Goal: Task Accomplishment & Management: Complete application form

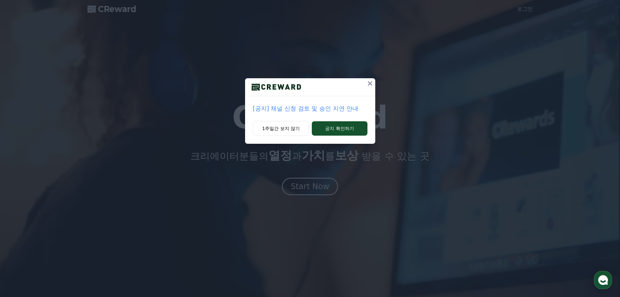
click at [328, 111] on p "[공지] 채널 신청 검토 및 승인 지연 안내" at bounding box center [310, 108] width 115 height 9
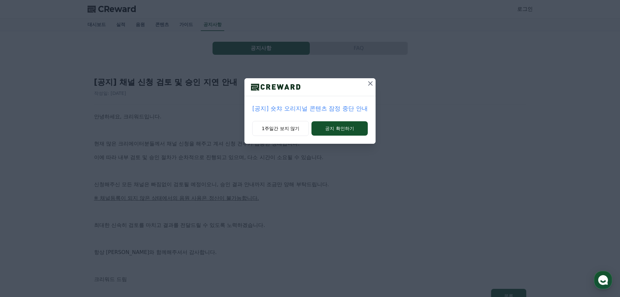
click at [370, 92] on div at bounding box center [370, 87] width 10 height 18
click at [371, 90] on div at bounding box center [370, 87] width 10 height 18
click at [370, 87] on button at bounding box center [370, 83] width 10 height 10
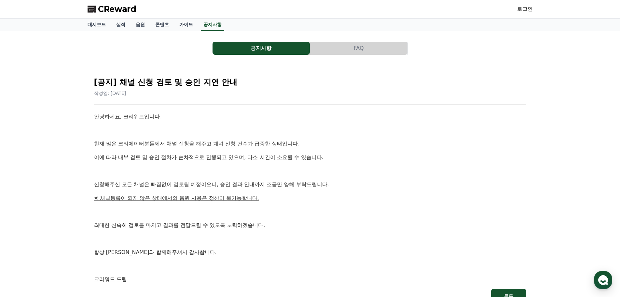
click at [241, 168] on p at bounding box center [310, 170] width 432 height 8
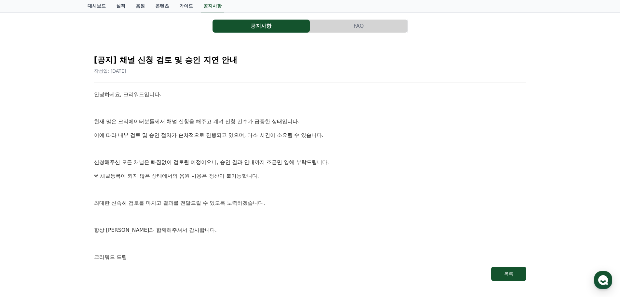
scroll to position [33, 0]
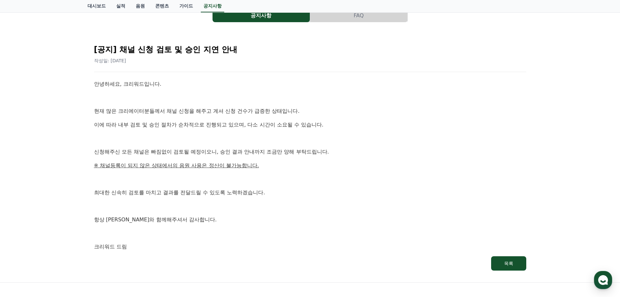
drag, startPoint x: 296, startPoint y: 165, endPoint x: 312, endPoint y: 176, distance: 19.9
click at [296, 165] on p "※ 채널등록이 되지 않은 상태에서의 음원 사용은 정산이 불가능합니다." at bounding box center [310, 165] width 432 height 8
click at [299, 166] on p "※ 채널등록이 되지 않은 상태에서의 음원 사용은 정산이 불가능합니다." at bounding box center [310, 165] width 432 height 8
click at [312, 177] on p at bounding box center [310, 178] width 432 height 8
click at [313, 186] on div "안녕하세요, 크리워드입니다. 현재 많은 크리에이터분들께서 채널 신청을 해주고 계셔 신청 건수가 급증한 상태입니다. 이에 따라 내부 검토 및 승…" at bounding box center [310, 165] width 432 height 171
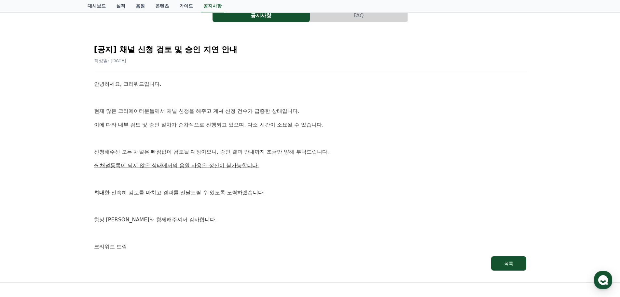
drag, startPoint x: 317, startPoint y: 194, endPoint x: 315, endPoint y: 199, distance: 5.3
click at [316, 195] on p "최대한 신속히 검토를 마치고 결과를 전달드릴 수 있도록 노력하겠습니다." at bounding box center [310, 192] width 432 height 8
click at [315, 199] on div "안녕하세요, 크리워드입니다. 현재 많은 크리에이터분들께서 채널 신청을 해주고 계셔 신청 건수가 급증한 상태입니다. 이에 따라 내부 검토 및 승…" at bounding box center [310, 165] width 432 height 171
click at [314, 200] on div "안녕하세요, 크리워드입니다. 현재 많은 크리에이터분들께서 채널 신청을 해주고 계셔 신청 건수가 급증한 상태입니다. 이에 따라 내부 검토 및 승…" at bounding box center [310, 165] width 432 height 171
click at [310, 204] on p at bounding box center [310, 206] width 432 height 8
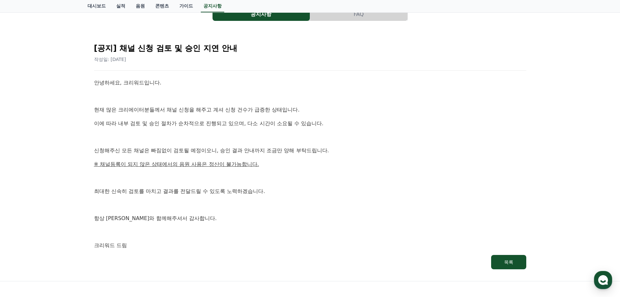
scroll to position [35, 0]
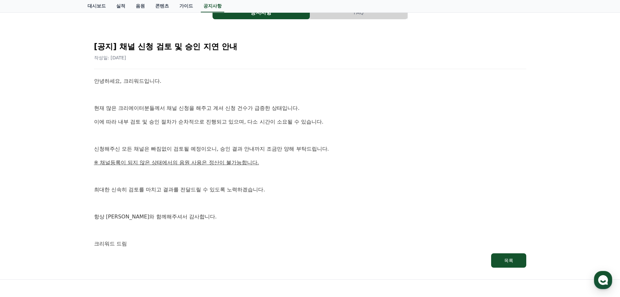
click at [286, 166] on p "※ 채널등록이 되지 않은 상태에서의 음원 사용은 정산이 불가능합니다." at bounding box center [310, 162] width 432 height 8
click at [287, 167] on div "안녕하세요, 크리워드입니다. 현재 많은 크리에이터분들께서 채널 신청을 해주고 계셔 신청 건수가 급증한 상태입니다. 이에 따라 내부 검토 및 승…" at bounding box center [310, 162] width 432 height 171
click at [324, 214] on p "항상 크리워드와 함께해주셔서 감사합니다." at bounding box center [310, 216] width 432 height 8
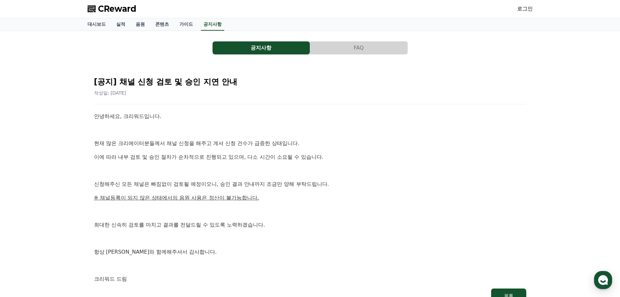
scroll to position [0, 0]
click at [123, 8] on span "CReward" at bounding box center [117, 9] width 38 height 10
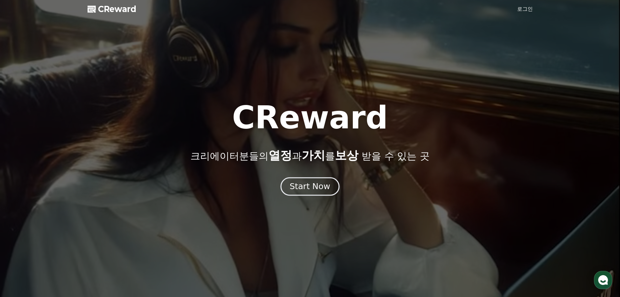
click at [316, 192] on button "Start Now" at bounding box center [310, 186] width 59 height 19
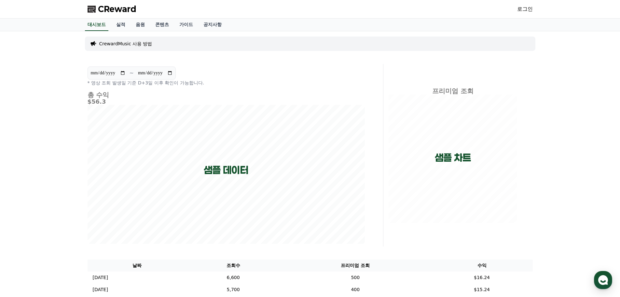
click at [522, 9] on link "로그인" at bounding box center [525, 9] width 16 height 8
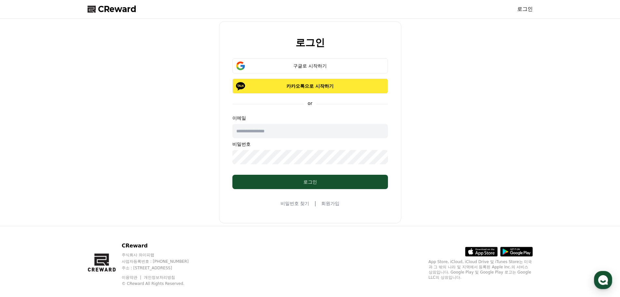
click at [313, 86] on p "카카오톡으로 시작하기" at bounding box center [310, 86] width 137 height 7
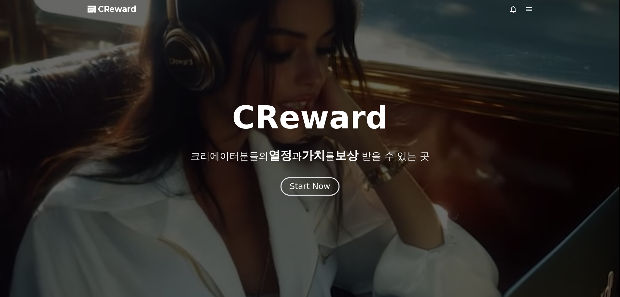
click at [305, 183] on div "Start Now" at bounding box center [310, 186] width 40 height 11
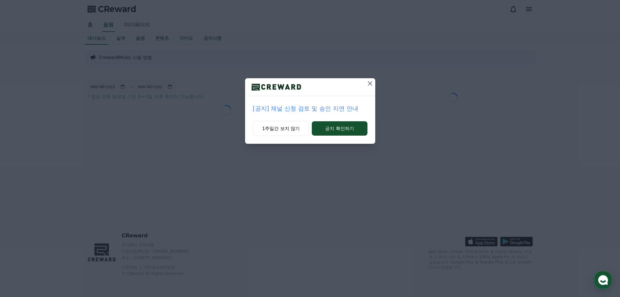
click at [370, 82] on icon at bounding box center [370, 83] width 8 height 8
click at [374, 86] on icon at bounding box center [371, 83] width 8 height 8
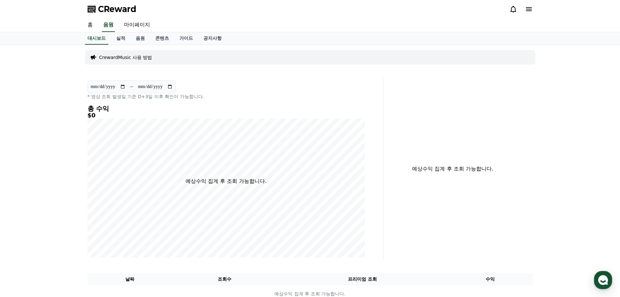
click at [90, 23] on link "홈" at bounding box center [90, 25] width 16 height 14
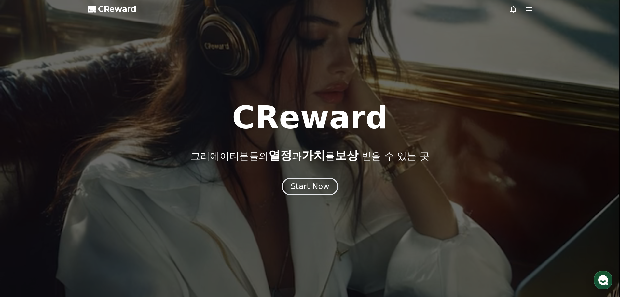
click at [104, 13] on span "CReward" at bounding box center [117, 9] width 38 height 10
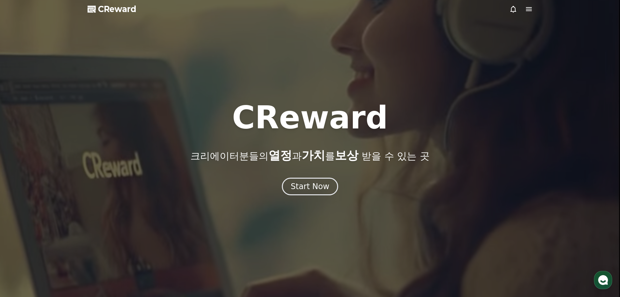
click at [531, 11] on icon at bounding box center [529, 9] width 6 height 4
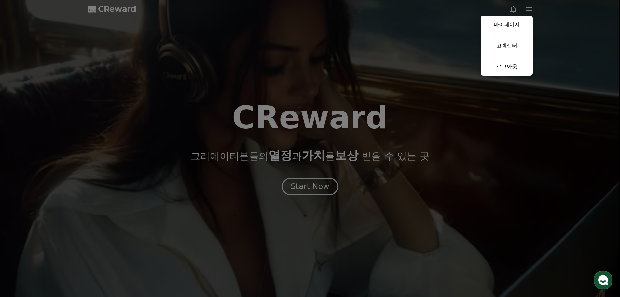
click at [321, 171] on button "close" at bounding box center [310, 148] width 620 height 297
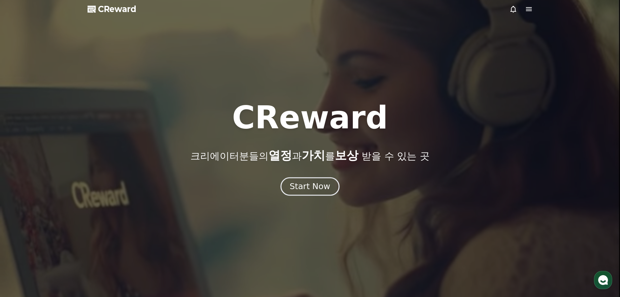
click at [315, 183] on div "Start Now" at bounding box center [310, 186] width 40 height 11
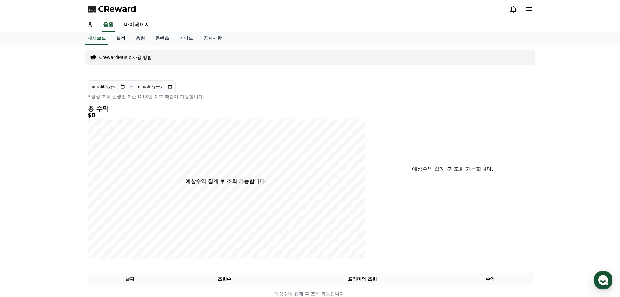
click at [117, 39] on link "실적" at bounding box center [121, 38] width 20 height 12
click at [119, 56] on p "CrewardMusic 사용 방법" at bounding box center [125, 57] width 53 height 7
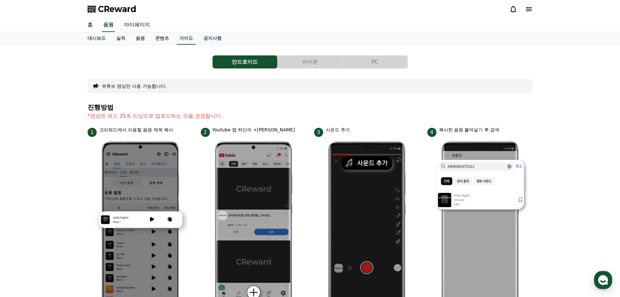
click at [299, 62] on button "아이폰" at bounding box center [310, 61] width 65 height 13
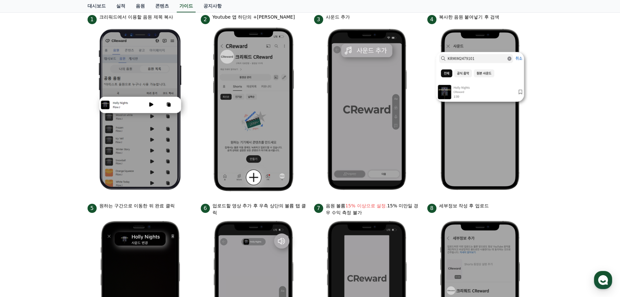
scroll to position [65, 0]
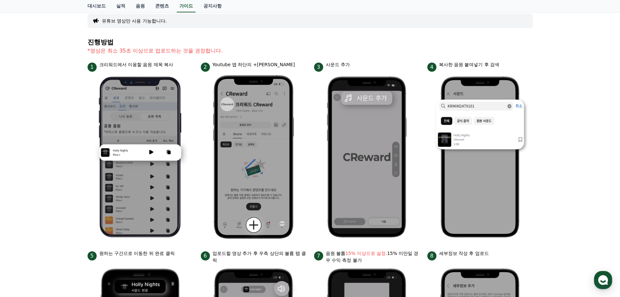
click at [307, 152] on ul "1 크리워드에서 이용할 음원 제목 복사 2 Youtube 앱 하단의 +버튼 클릭 3 사운드 추가 4 복사한 음원 붙여넣기 후 검색 5 원하는 …" at bounding box center [310, 247] width 445 height 372
drag, startPoint x: 307, startPoint y: 156, endPoint x: 306, endPoint y: 166, distance: 10.5
click at [307, 161] on ul "1 크리워드에서 이용할 음원 제목 복사 2 Youtube 앱 하단의 +버튼 클릭 3 사운드 추가 4 복사한 음원 붙여넣기 후 검색 5 원하는 …" at bounding box center [310, 247] width 445 height 372
click at [306, 166] on ul "1 크리워드에서 이용할 음원 제목 복사 2 Youtube 앱 하단의 +버튼 클릭 3 사운드 추가 4 복사한 음원 붙여넣기 후 검색 5 원하는 …" at bounding box center [310, 247] width 445 height 372
click at [305, 168] on li "2 Youtube 앱 하단의 +버튼 클릭" at bounding box center [253, 151] width 105 height 181
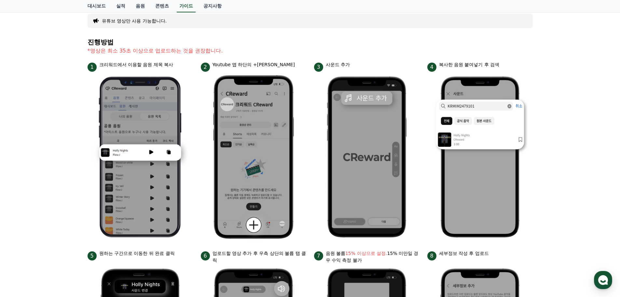
click at [305, 169] on li "2 Youtube 앱 하단의 +버튼 클릭" at bounding box center [253, 151] width 105 height 181
click at [322, 142] on img at bounding box center [366, 157] width 95 height 170
click at [317, 155] on li "3 사운드 추가" at bounding box center [366, 151] width 105 height 181
click at [315, 189] on li "3 사운드 추가" at bounding box center [366, 151] width 105 height 181
click at [314, 193] on li "3 사운드 추가" at bounding box center [366, 151] width 105 height 181
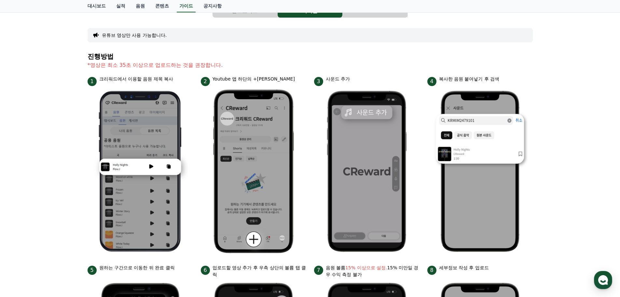
scroll to position [0, 0]
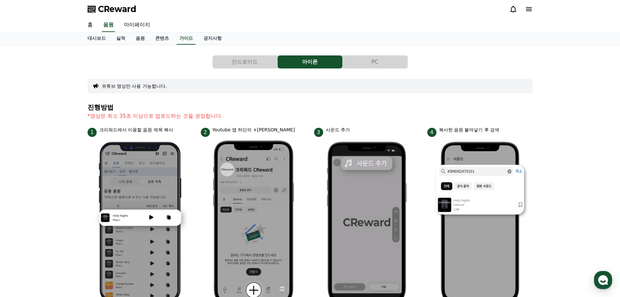
click at [315, 102] on div "안드로이드 아이폰 PC 유튜브 영상만 사용 가능합니다. 진행방법 *영상은 최소 35초 이상으로 업로드하는 것을 권장합니다. 1 크리워드에서 이…" at bounding box center [310, 274] width 445 height 449
click at [312, 101] on div "안드로이드 아이폰 PC 유튜브 영상만 사용 가능합니다. 진행방법 *영상은 최소 35초 이상으로 업로드하는 것을 권장합니다. 1 크리워드에서 이…" at bounding box center [310, 274] width 445 height 449
click at [309, 101] on div "안드로이드 아이폰 PC 유튜브 영상만 사용 가능합니다. 진행방법 *영상은 최소 35초 이상으로 업로드하는 것을 권장합니다. 1 크리워드에서 이…" at bounding box center [310, 274] width 445 height 449
click at [307, 99] on div "안드로이드 아이폰 PC 유튜브 영상만 사용 가능합니다. 진행방법 *영상은 최소 35초 이상으로 업로드하는 것을 권장합니다. 1 크리워드에서 이…" at bounding box center [310, 274] width 445 height 449
drag, startPoint x: 306, startPoint y: 83, endPoint x: 299, endPoint y: 87, distance: 8.6
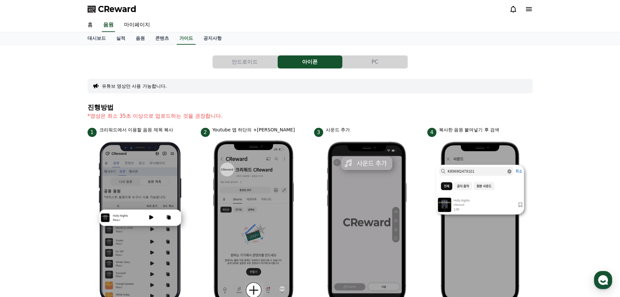
click at [301, 86] on div "유튜브 영상만 사용 가능합니다." at bounding box center [310, 86] width 445 height 14
drag, startPoint x: 195, startPoint y: 77, endPoint x: 195, endPoint y: 80, distance: 3.3
click at [195, 79] on div "안드로이드 아이폰 PC 유튜브 영상만 사용 가능합니다. 진행방법 *영상은 최소 35초 이상으로 업로드하는 것을 권장합니다. 1 크리워드에서 이…" at bounding box center [310, 274] width 445 height 449
drag, startPoint x: 195, startPoint y: 80, endPoint x: 199, endPoint y: 82, distance: 4.0
click at [196, 81] on div "유튜브 영상만 사용 가능합니다." at bounding box center [310, 86] width 445 height 14
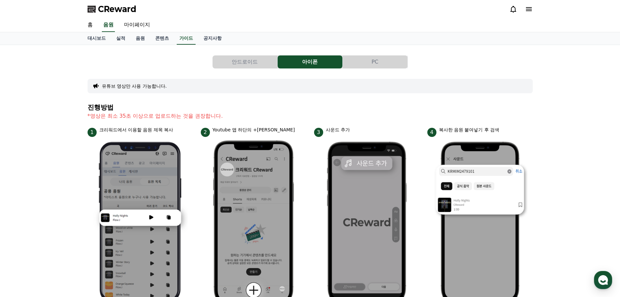
click at [201, 84] on div "유튜브 영상만 사용 가능합니다." at bounding box center [310, 86] width 445 height 14
click at [202, 85] on div "유튜브 영상만 사용 가능합니다." at bounding box center [310, 86] width 445 height 14
click at [270, 86] on div "유튜브 영상만 사용 가능합니다." at bounding box center [310, 86] width 445 height 14
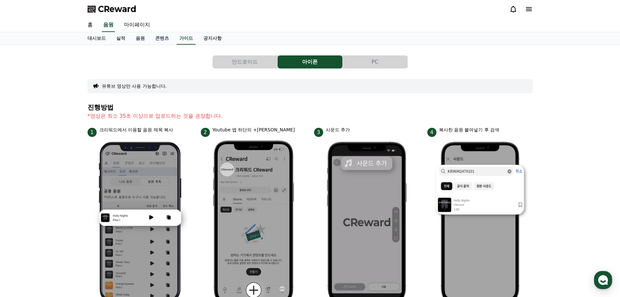
click at [270, 87] on div "유튜브 영상만 사용 가능합니다." at bounding box center [310, 86] width 445 height 14
click at [271, 89] on div "유튜브 영상만 사용 가능합니다." at bounding box center [310, 86] width 445 height 14
click at [121, 39] on link "실적" at bounding box center [121, 38] width 20 height 12
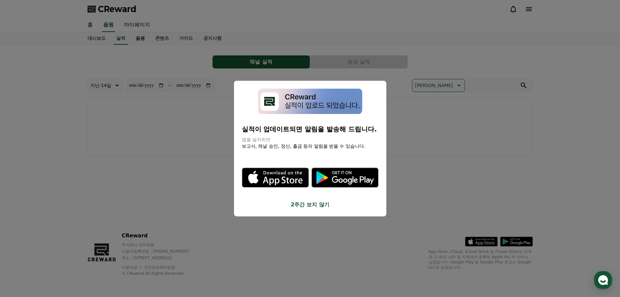
click at [139, 36] on button "close modal" at bounding box center [310, 148] width 620 height 297
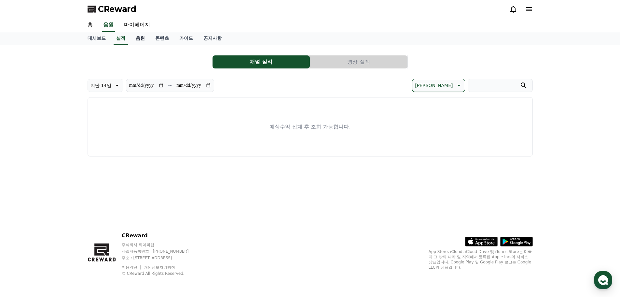
click at [146, 39] on link "음원" at bounding box center [141, 38] width 20 height 12
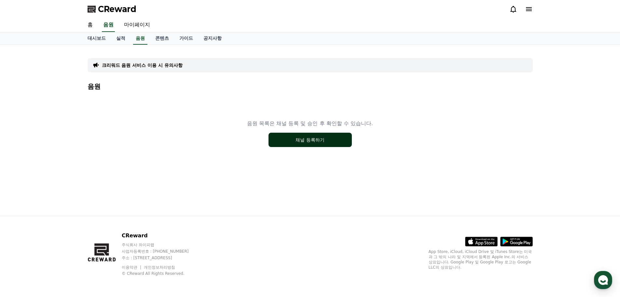
click at [334, 133] on button "채널 등록하기" at bounding box center [310, 139] width 83 height 14
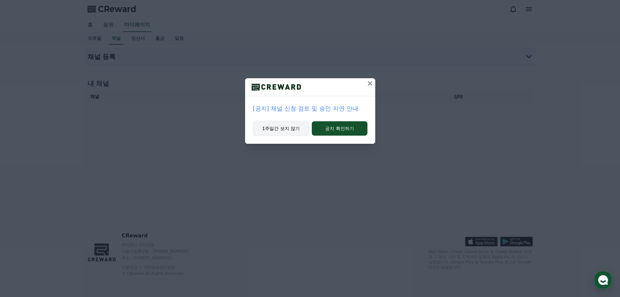
click at [290, 132] on button "1주일간 보지 않기" at bounding box center [281, 128] width 57 height 15
click at [290, 123] on button "1주일간 보지 않기" at bounding box center [280, 128] width 57 height 15
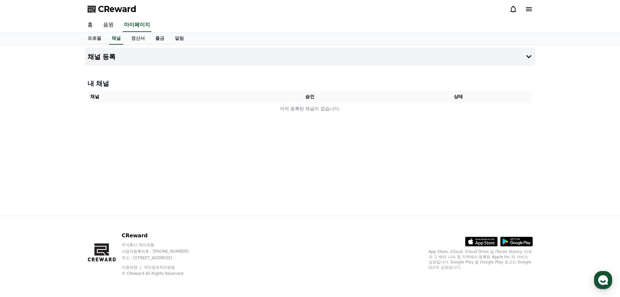
click at [348, 80] on h4 "내 채널" at bounding box center [310, 83] width 445 height 9
click at [115, 43] on link "채널" at bounding box center [116, 38] width 14 height 12
click at [114, 40] on link "채널" at bounding box center [116, 38] width 14 height 12
click at [95, 34] on link "프로필" at bounding box center [94, 38] width 24 height 12
select select "**********"
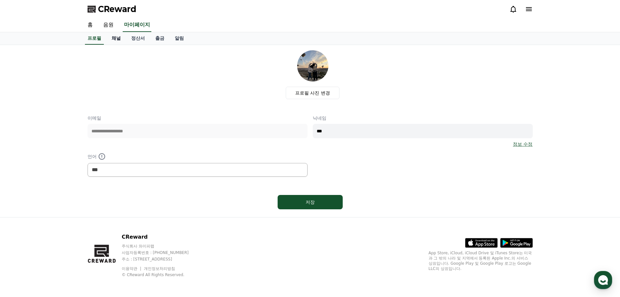
click at [112, 37] on link "채널" at bounding box center [116, 38] width 20 height 12
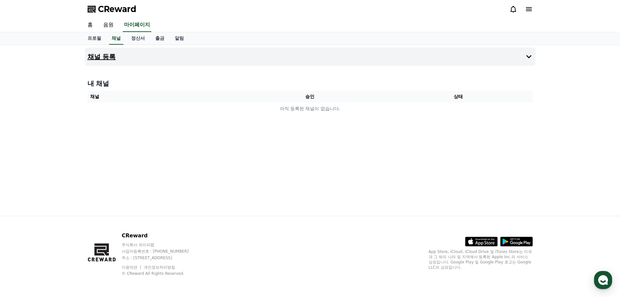
click at [527, 55] on icon at bounding box center [529, 57] width 8 height 8
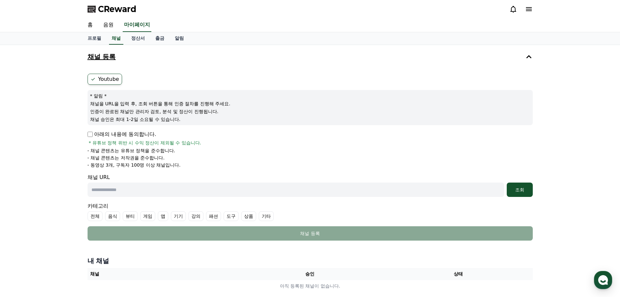
click at [120, 136] on p "아래의 내용에 동의합니다." at bounding box center [122, 134] width 69 height 8
click at [116, 133] on p "아래의 내용에 동의합니다." at bounding box center [122, 134] width 69 height 8
click at [95, 132] on p "아래의 내용에 동의합니다." at bounding box center [122, 134] width 69 height 8
click at [323, 225] on form "Youtube * 알림 * 채널을 URL을 입력 후, 조회 버튼을 통해 인증 절차를 진행해 주세요. 인증이 완료된 채널만 관리자 검토, 분석 …" at bounding box center [310, 157] width 445 height 167
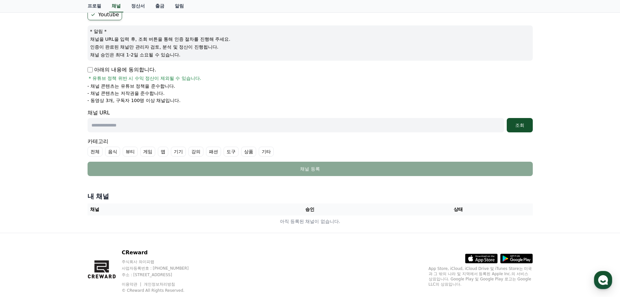
scroll to position [65, 0]
click at [115, 19] on label "Youtube" at bounding box center [105, 13] width 35 height 11
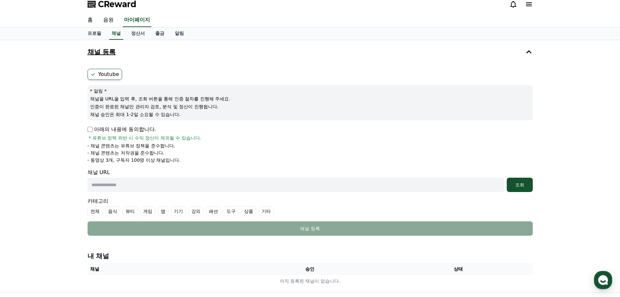
scroll to position [0, 0]
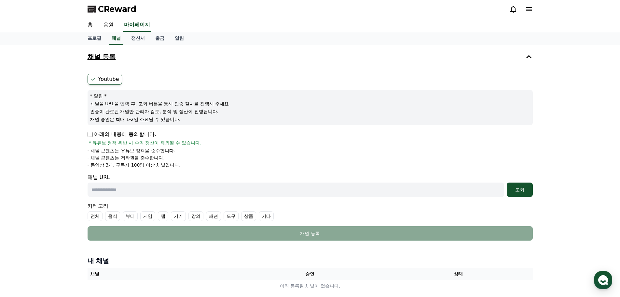
click at [153, 106] on p "채널을 URL을 입력 후, 조회 버튼을 통해 인증 절차를 진행해 주세요." at bounding box center [310, 103] width 440 height 7
drag, startPoint x: 153, startPoint y: 106, endPoint x: 408, endPoint y: 139, distance: 257.0
click at [153, 106] on p "채널을 URL을 입력 후, 조회 버튼을 통해 인증 절차를 진행해 주세요." at bounding box center [310, 103] width 440 height 7
click at [400, 180] on div "채널 URL 조회" at bounding box center [310, 184] width 445 height 23
click at [402, 189] on input "text" at bounding box center [296, 189] width 417 height 14
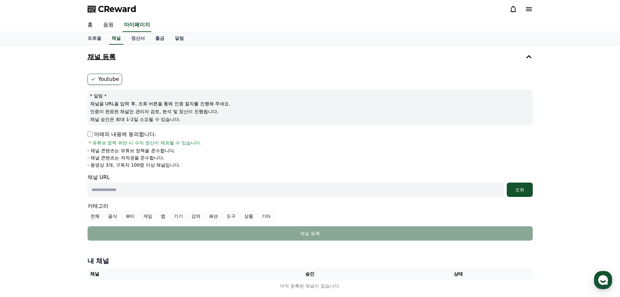
paste input "**********"
type input "**********"
click at [512, 191] on div "조회" at bounding box center [519, 189] width 21 height 7
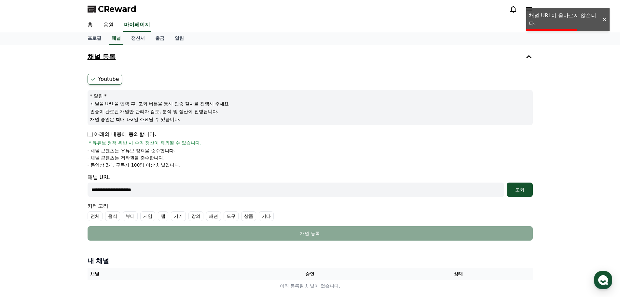
click at [606, 18] on div at bounding box center [604, 20] width 10 height 6
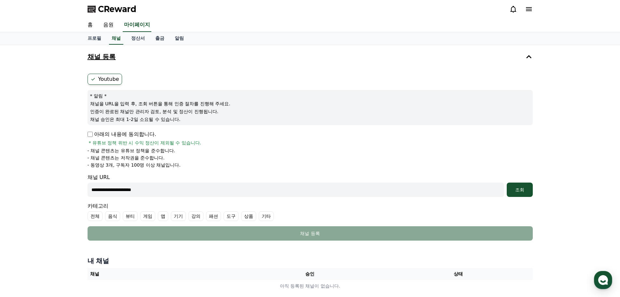
click at [254, 187] on input "**********" at bounding box center [296, 189] width 417 height 14
click at [221, 188] on input "text" at bounding box center [296, 189] width 417 height 14
paste input "**********"
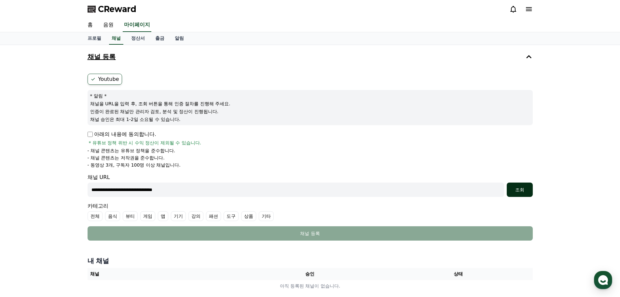
type input "**********"
click at [517, 184] on button "조회" at bounding box center [520, 189] width 26 height 14
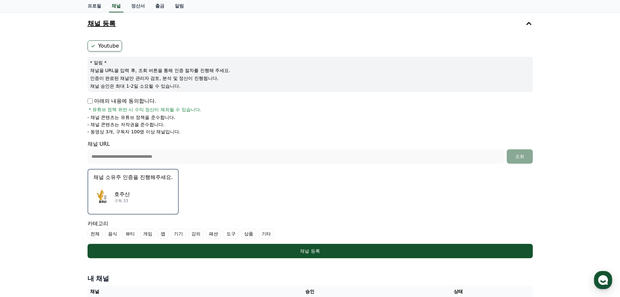
scroll to position [65, 0]
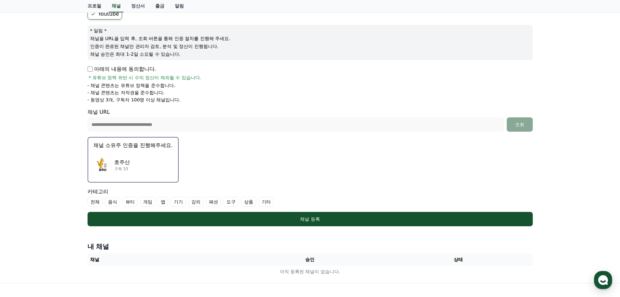
click at [293, 166] on form "**********" at bounding box center [310, 116] width 445 height 217
click at [291, 167] on form "**********" at bounding box center [310, 116] width 445 height 217
click at [294, 86] on li "- 채널 콘텐츠는 유튜브 정책을 준수합니다." at bounding box center [310, 85] width 445 height 7
click at [294, 87] on li "- 채널 콘텐츠는 유튜브 정책을 준수합니다." at bounding box center [310, 85] width 445 height 7
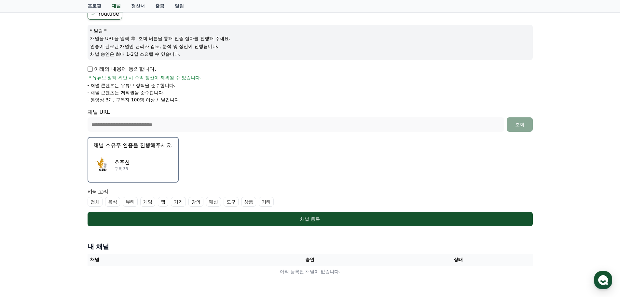
click at [294, 89] on ul "- 채널 콘텐츠는 유튜브 정책을 준수합니다. - 채널 콘텐츠는 저작권을 준수합니다. - 동영상 3개, 구독자 100명 이상 채널입니다." at bounding box center [310, 92] width 445 height 21
click at [299, 92] on li "- 채널 콘텐츠는 저작권을 준수합니다." at bounding box center [310, 92] width 445 height 7
click at [302, 79] on div "아래의 내용에 동의합니다. * 유튜브 정책 위반 시 수익 정산이 제외될 수 있습니다." at bounding box center [310, 73] width 445 height 16
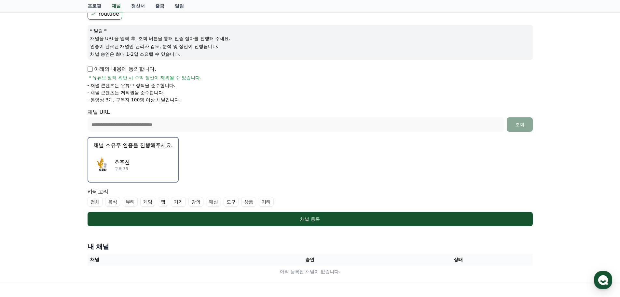
click at [302, 82] on div "아래의 내용에 동의합니다. * 유튜브 정책 위반 시 수익 정산이 제외될 수 있습니다. - 채널 콘텐츠는 유튜브 정책을 준수합니다. - 채널 콘…" at bounding box center [310, 84] width 445 height 38
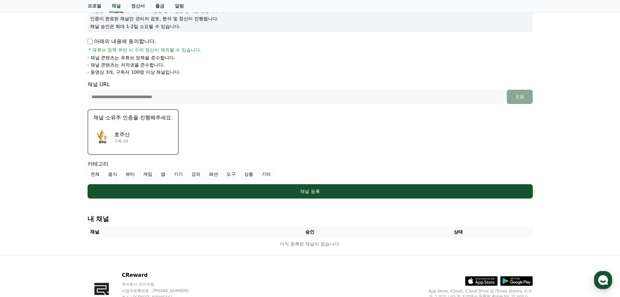
scroll to position [130, 0]
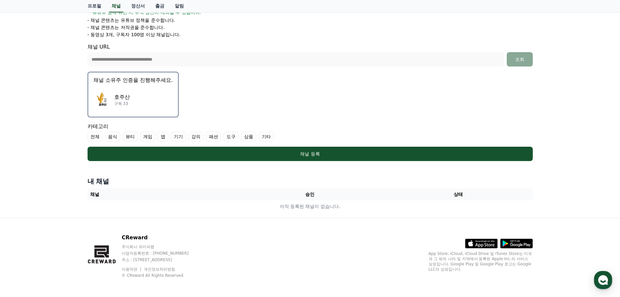
click at [262, 138] on label "기타" at bounding box center [266, 137] width 15 height 10
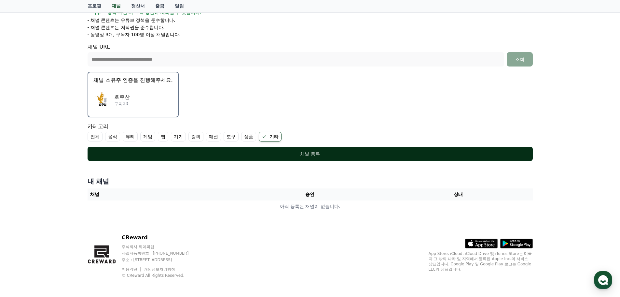
click at [266, 151] on div "채널 등록" at bounding box center [310, 153] width 419 height 7
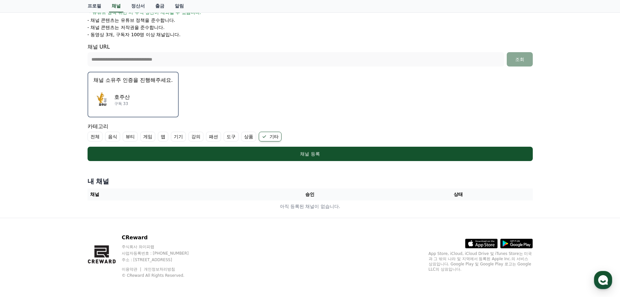
scroll to position [0, 0]
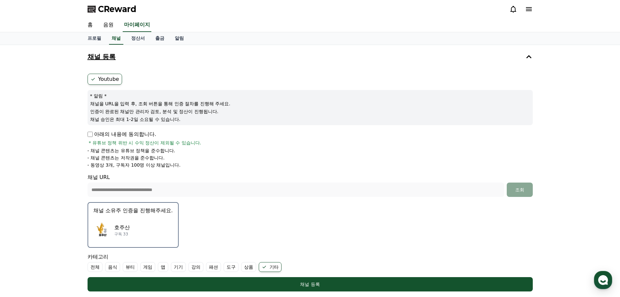
drag, startPoint x: 151, startPoint y: 167, endPoint x: 107, endPoint y: 121, distance: 63.3
click at [107, 121] on form "**********" at bounding box center [310, 182] width 445 height 217
click at [185, 75] on ul "Youtube" at bounding box center [310, 79] width 445 height 11
click at [97, 60] on h4 "채널 등록" at bounding box center [102, 56] width 28 height 7
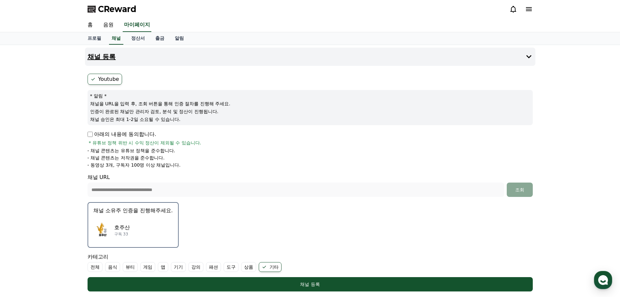
click at [99, 60] on h4 "채널 등록" at bounding box center [102, 56] width 28 height 7
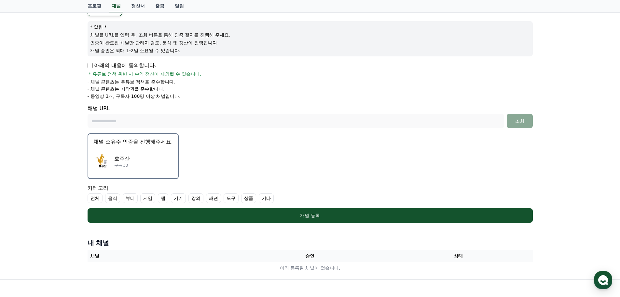
scroll to position [132, 0]
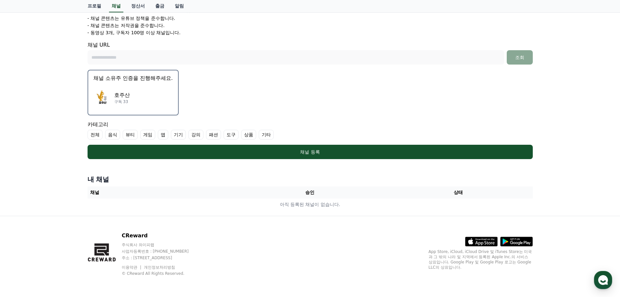
click at [128, 95] on p "호주산" at bounding box center [122, 95] width 16 height 8
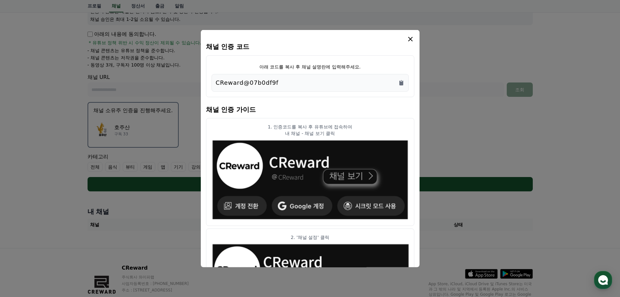
scroll to position [100, 0]
drag, startPoint x: 398, startPoint y: 80, endPoint x: 396, endPoint y: 84, distance: 4.7
click at [398, 79] on icon "Copy to clipboard" at bounding box center [401, 82] width 7 height 7
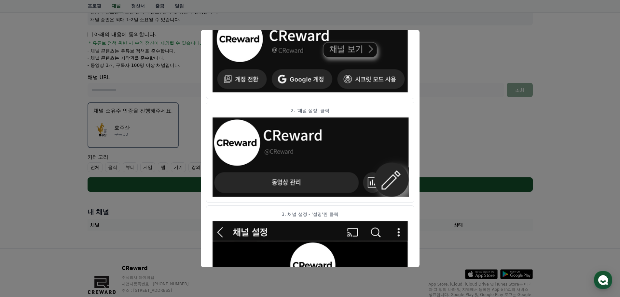
scroll to position [64, 0]
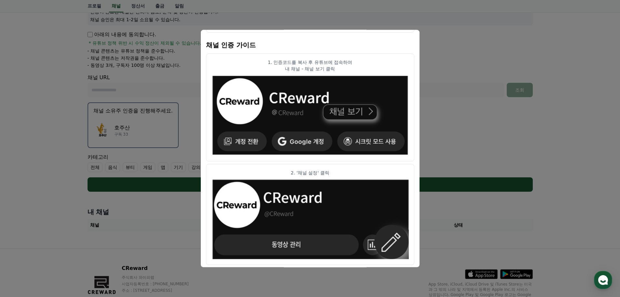
click at [554, 133] on button "close modal" at bounding box center [310, 148] width 620 height 297
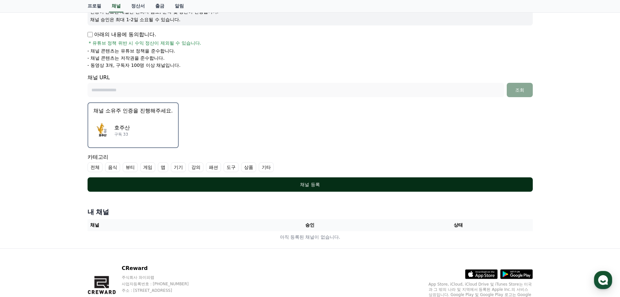
click at [360, 180] on button "채널 등록" at bounding box center [310, 184] width 445 height 14
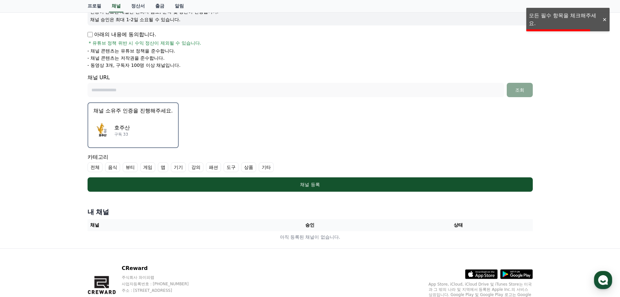
click at [602, 20] on div at bounding box center [604, 20] width 10 height 6
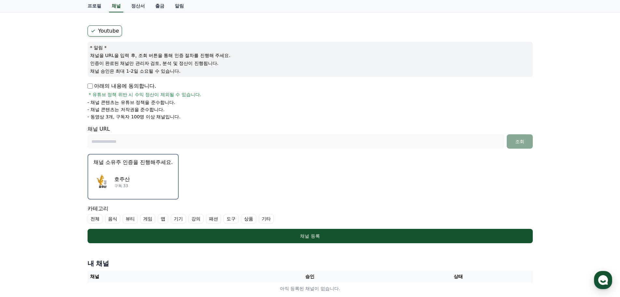
scroll to position [98, 0]
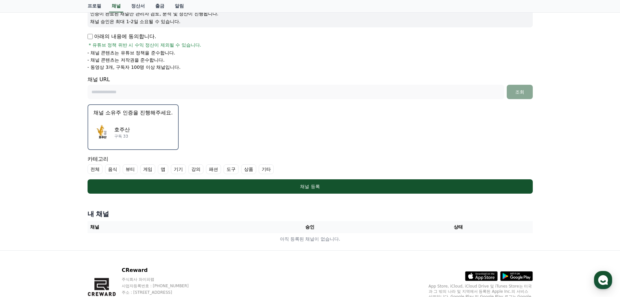
drag, startPoint x: 230, startPoint y: 116, endPoint x: 236, endPoint y: 89, distance: 27.1
click at [232, 109] on form "Youtube * 알림 * 채널을 URL을 입력 후, 조회 버튼을 통해 인증 절차를 진행해 주세요. 인증이 완료된 채널만 관리자 검토, 분석 …" at bounding box center [310, 84] width 445 height 217
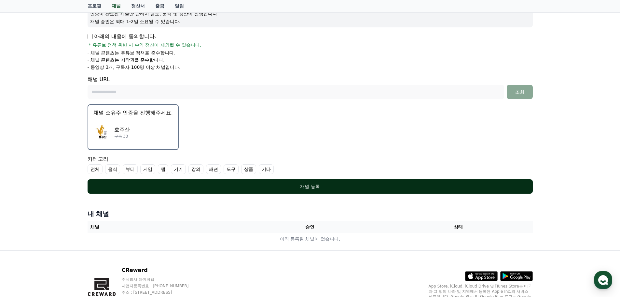
click at [250, 185] on div "채널 등록" at bounding box center [310, 186] width 419 height 7
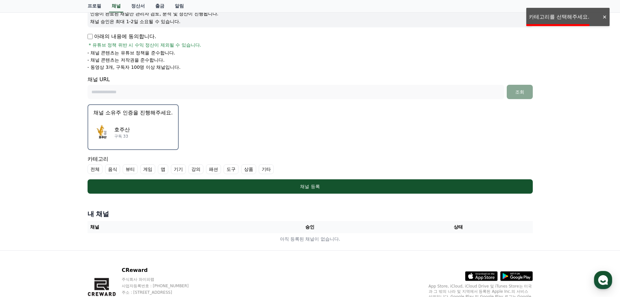
click at [268, 172] on label "기타" at bounding box center [266, 169] width 15 height 10
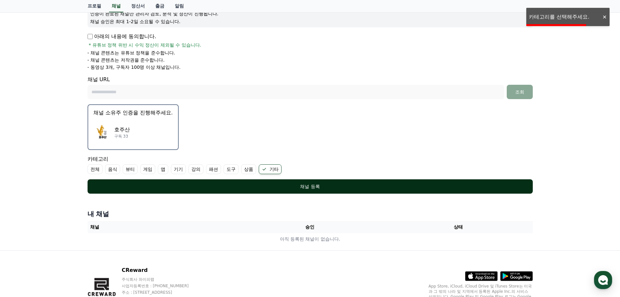
click at [272, 186] on div "채널 등록" at bounding box center [310, 186] width 419 height 7
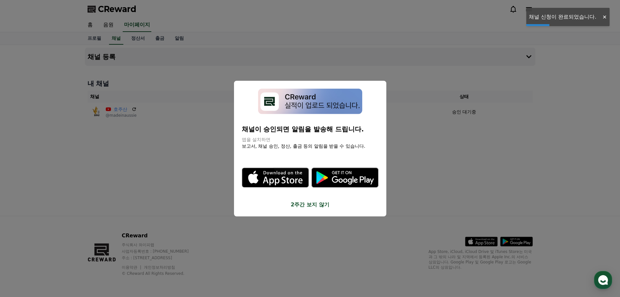
click at [606, 17] on div at bounding box center [604, 17] width 10 height 6
click at [316, 207] on button "2주간 보지 않기" at bounding box center [310, 205] width 137 height 8
